Goal: Transaction & Acquisition: Obtain resource

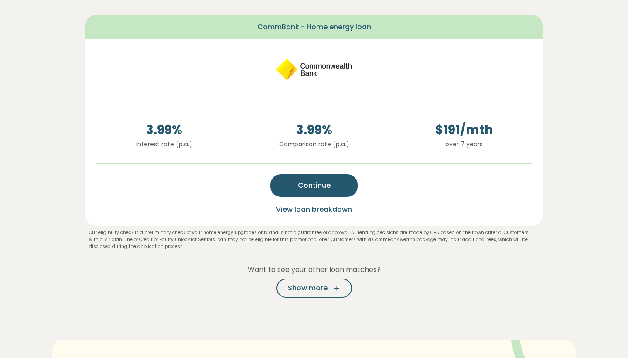
scroll to position [209, 0]
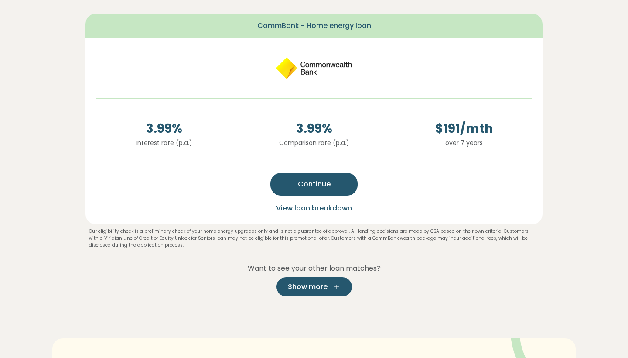
click at [299, 291] on span "Show more" at bounding box center [308, 286] width 40 height 10
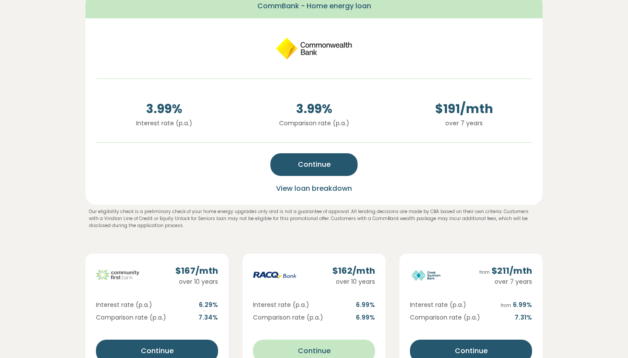
scroll to position [219, 0]
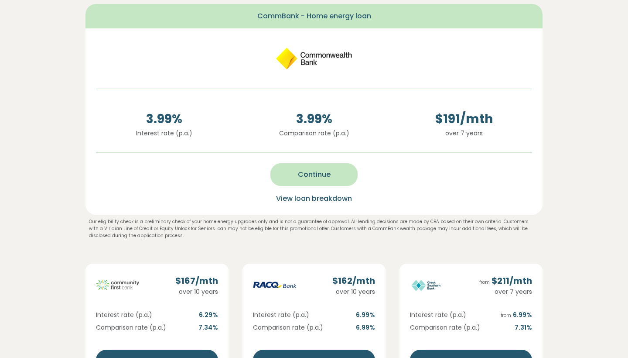
click at [323, 177] on span "Continue" at bounding box center [314, 174] width 33 height 10
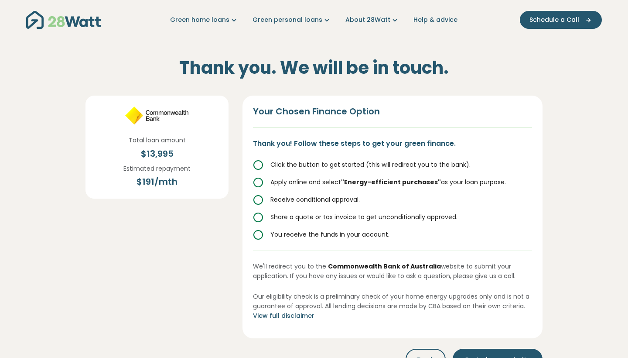
scroll to position [0, 0]
click at [259, 165] on icon at bounding box center [258, 165] width 10 height 10
click at [258, 164] on icon at bounding box center [258, 165] width 10 height 10
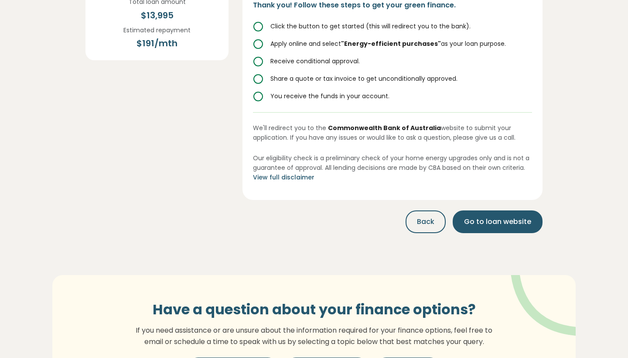
scroll to position [136, 0]
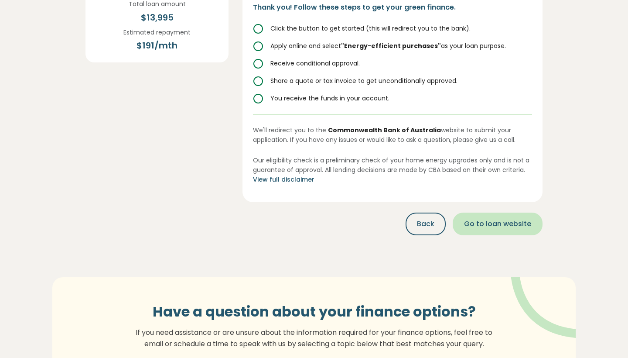
click at [492, 222] on span "Go to loan website" at bounding box center [497, 224] width 67 height 10
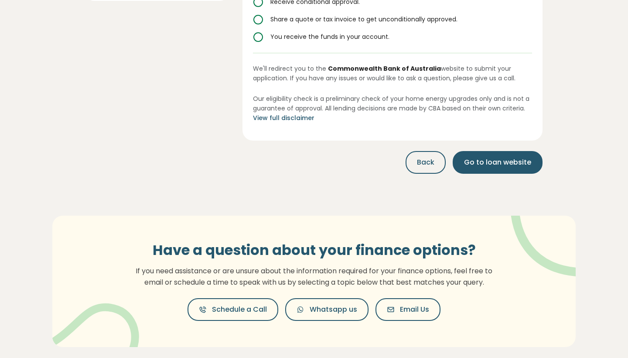
scroll to position [195, 0]
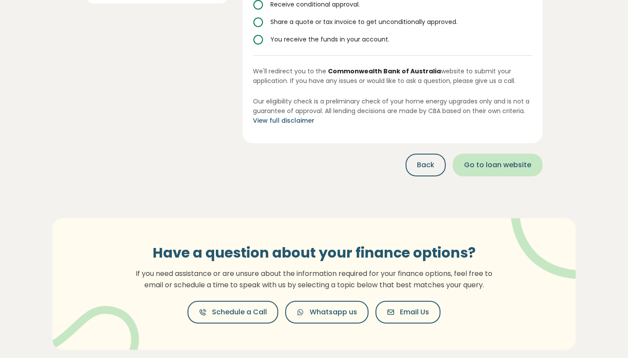
click at [490, 163] on span "Go to loan website" at bounding box center [497, 165] width 67 height 10
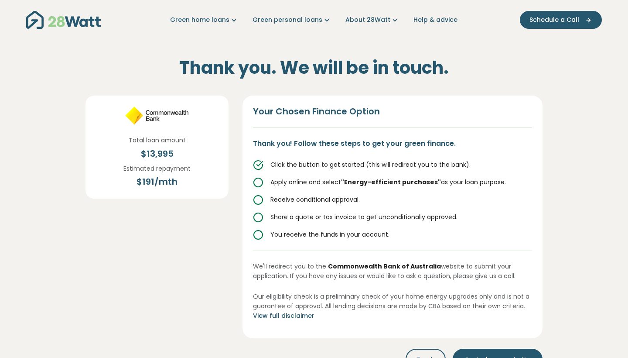
scroll to position [0, 0]
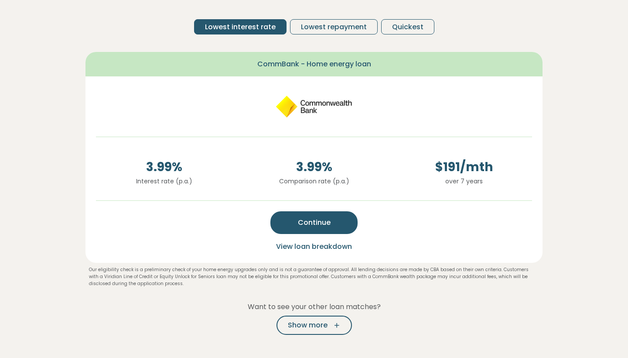
scroll to position [99, 0]
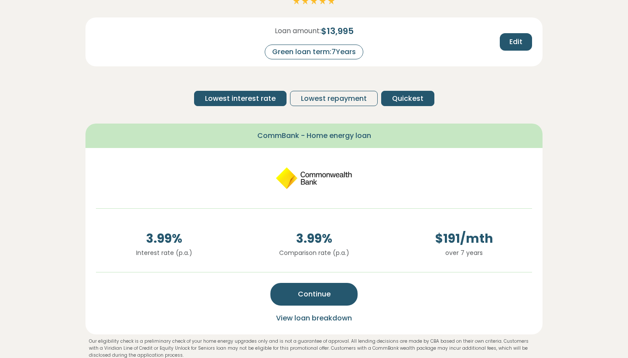
click at [397, 98] on span "Quickest" at bounding box center [407, 98] width 31 height 10
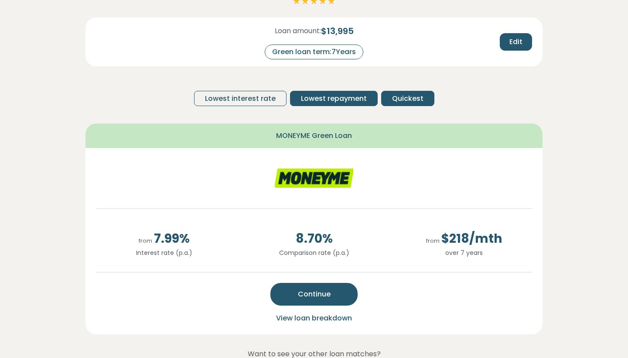
click at [338, 95] on span "Lowest repayment" at bounding box center [334, 98] width 66 height 10
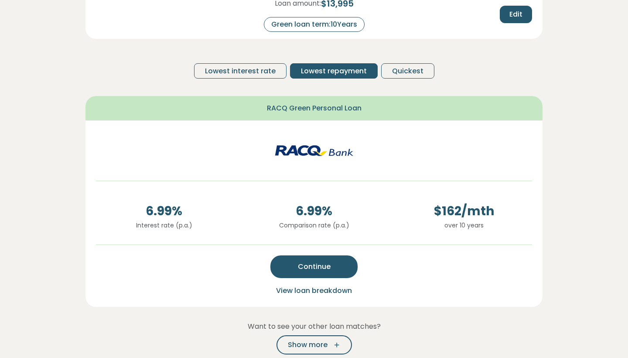
scroll to position [134, 0]
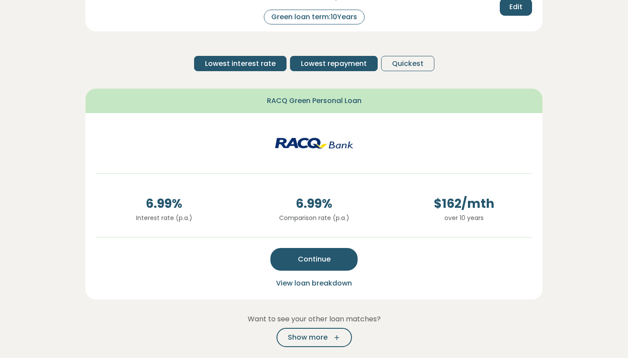
click at [262, 69] on button "Lowest interest rate" at bounding box center [240, 63] width 92 height 15
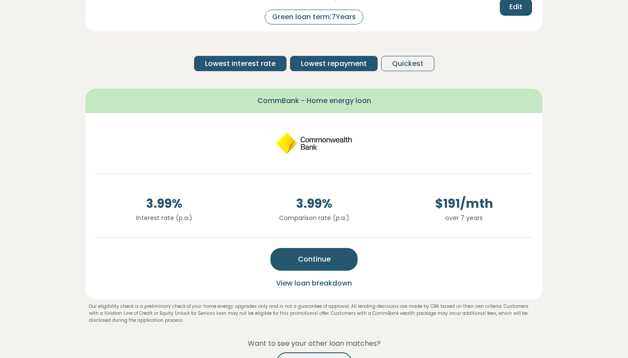
click at [344, 65] on span "Lowest repayment" at bounding box center [334, 63] width 66 height 10
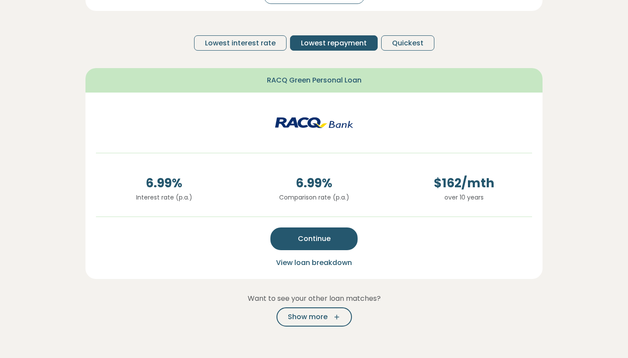
scroll to position [129, 0]
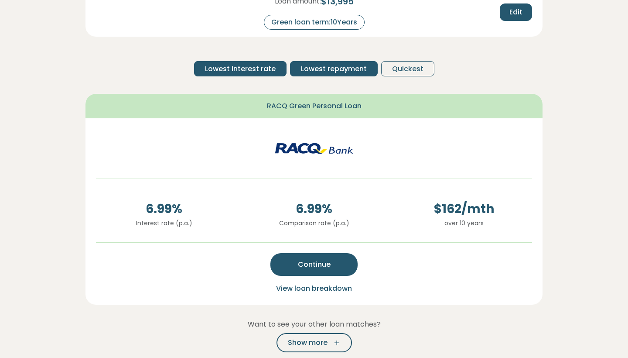
click at [239, 68] on span "Lowest interest rate" at bounding box center [240, 69] width 71 height 10
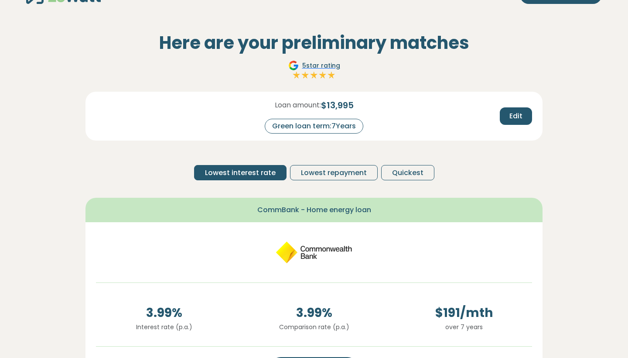
scroll to position [25, 0]
click at [353, 173] on span "Lowest repayment" at bounding box center [334, 172] width 66 height 10
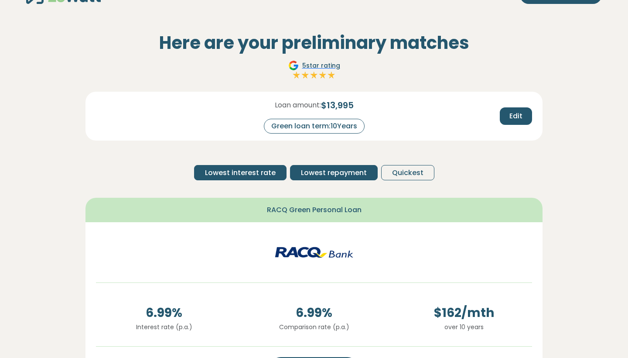
click at [255, 170] on span "Lowest interest rate" at bounding box center [240, 172] width 71 height 10
click at [325, 176] on span "Lowest repayment" at bounding box center [334, 172] width 66 height 10
click at [400, 172] on span "Quickest" at bounding box center [407, 172] width 31 height 10
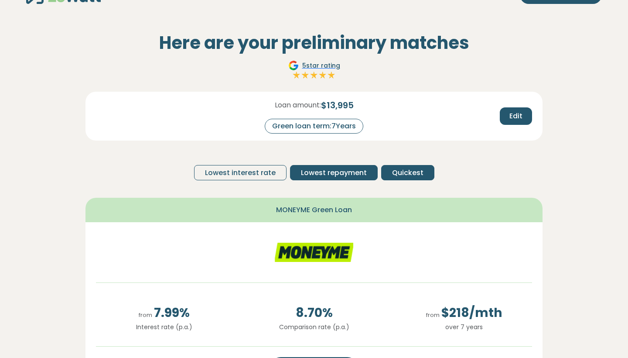
click at [328, 177] on span "Lowest repayment" at bounding box center [334, 172] width 66 height 10
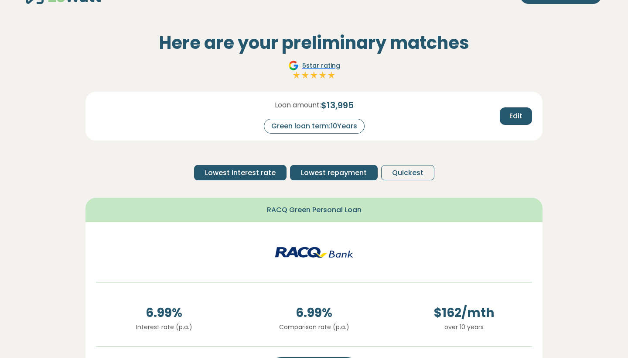
click at [237, 169] on span "Lowest interest rate" at bounding box center [240, 172] width 71 height 10
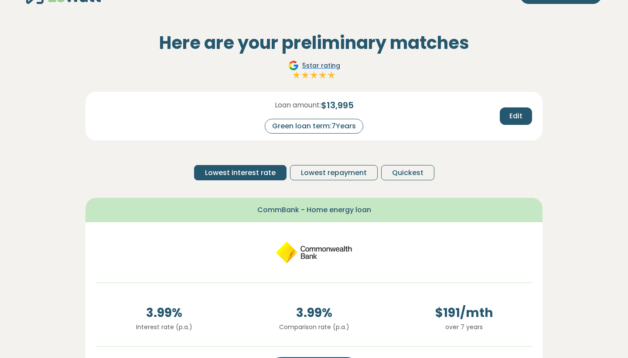
click at [310, 249] on img at bounding box center [314, 251] width 79 height 39
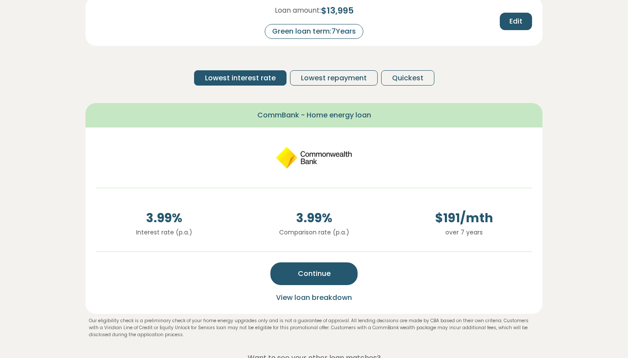
scroll to position [120, 0]
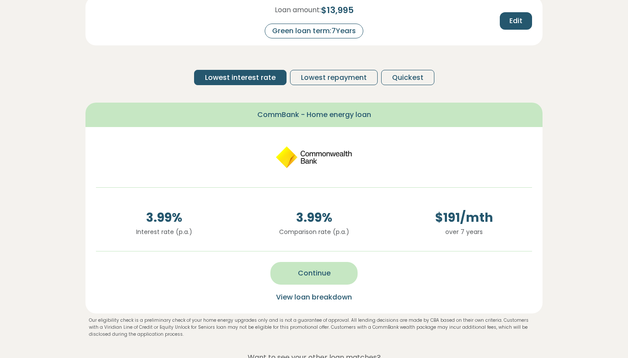
click at [313, 269] on span "Continue" at bounding box center [314, 273] width 33 height 10
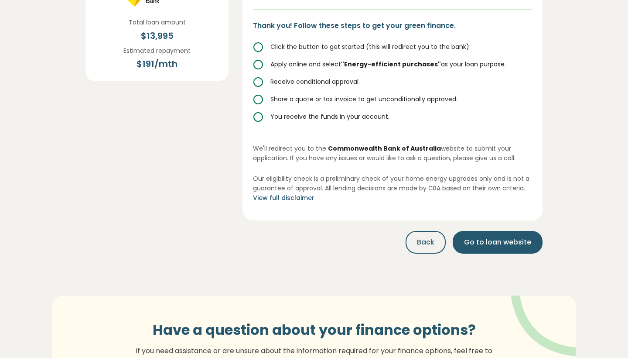
scroll to position [120, 0]
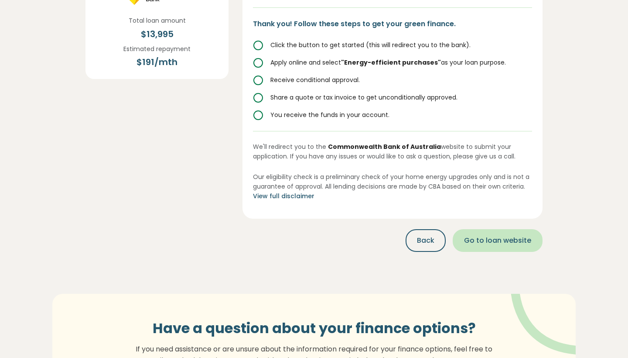
click at [491, 235] on span "Go to loan website" at bounding box center [497, 240] width 67 height 10
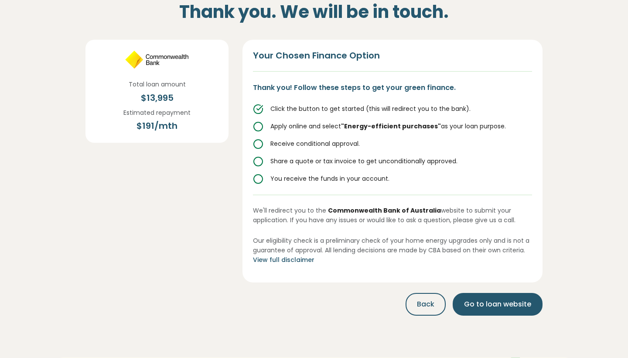
scroll to position [57, 0]
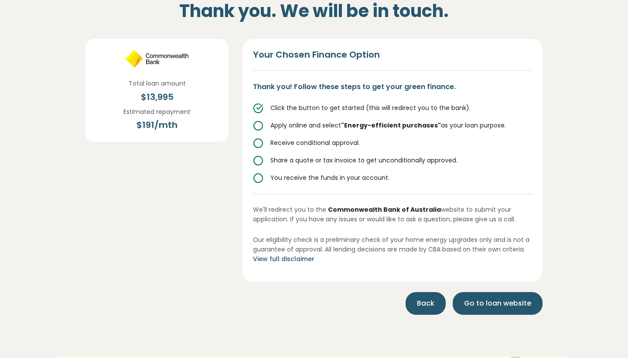
click at [424, 299] on span "Back" at bounding box center [425, 303] width 17 height 10
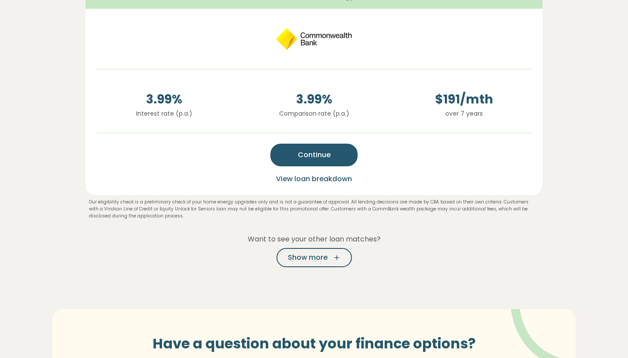
scroll to position [236, 0]
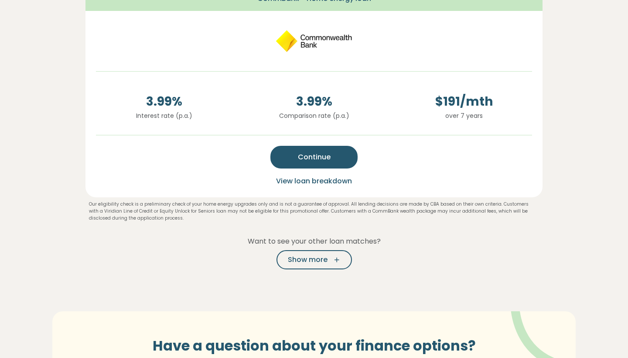
click at [323, 181] on span "View loan breakdown" at bounding box center [314, 181] width 76 height 10
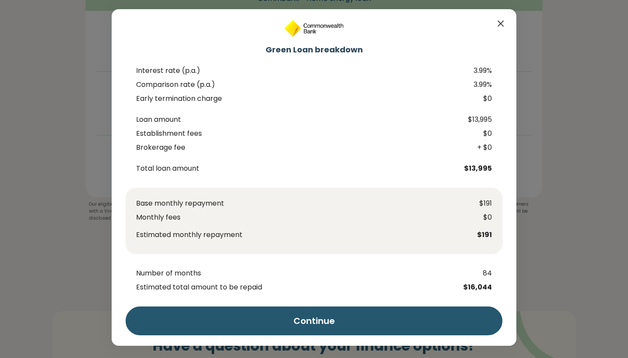
scroll to position [3, 0]
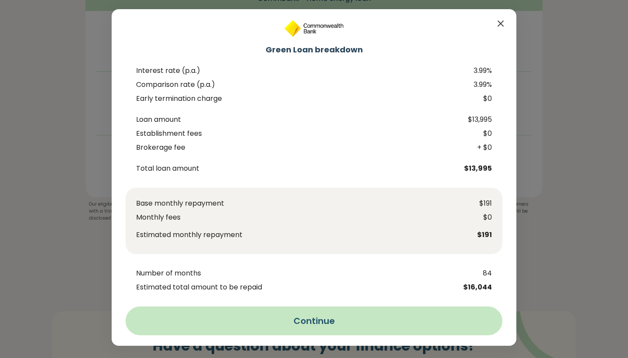
click at [327, 321] on button "Continue" at bounding box center [314, 320] width 377 height 29
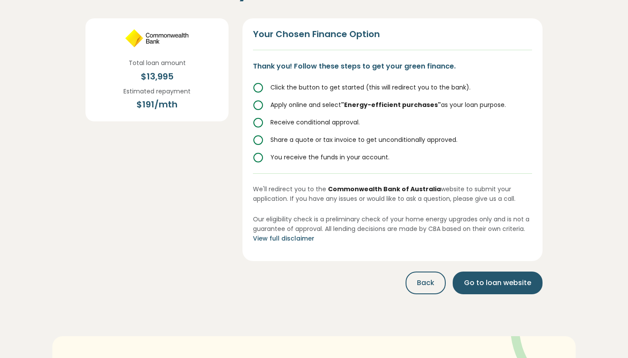
scroll to position [77, 0]
click at [431, 288] on button "Back" at bounding box center [426, 282] width 40 height 23
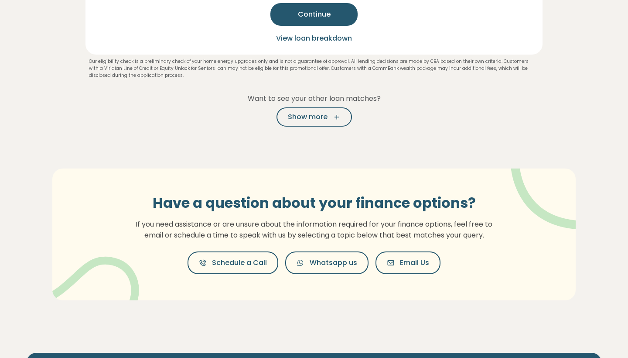
scroll to position [417, 0]
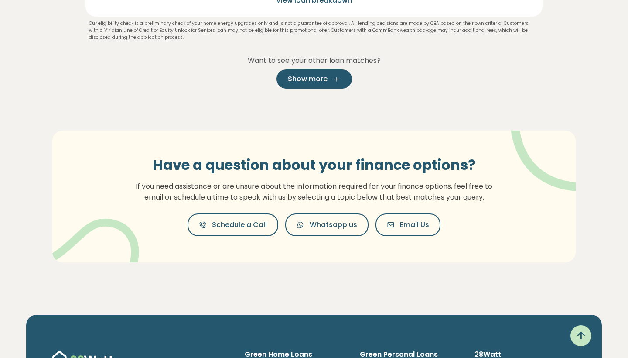
click at [316, 79] on span "Show more" at bounding box center [308, 79] width 40 height 10
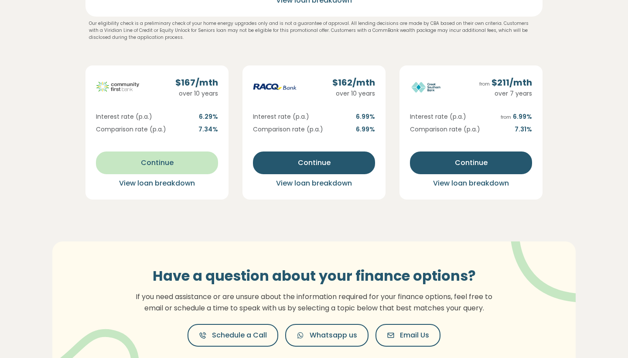
click at [157, 160] on span "Continue" at bounding box center [157, 162] width 33 height 10
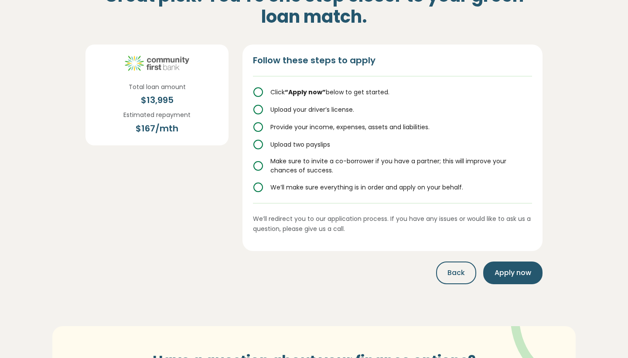
scroll to position [0, 0]
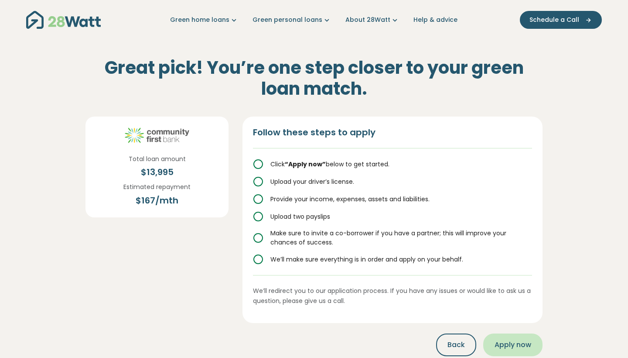
click at [516, 342] on span "Apply now" at bounding box center [513, 344] width 37 height 10
